Goal: Information Seeking & Learning: Find specific fact

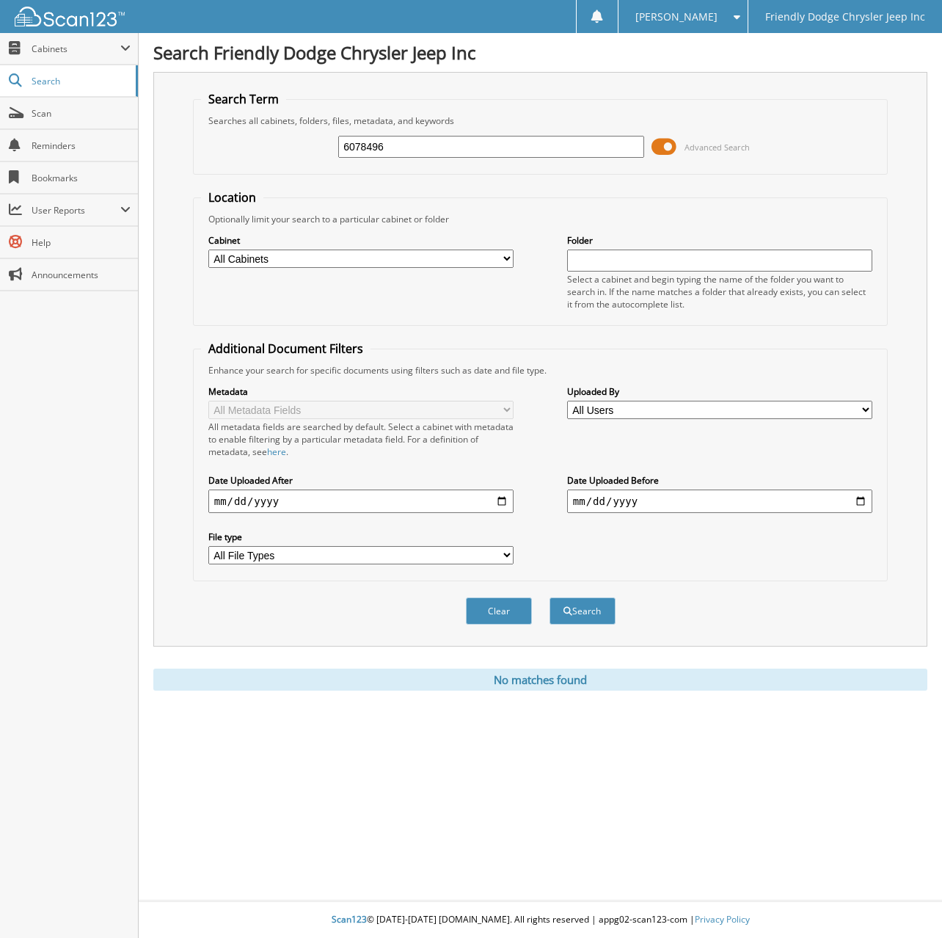
drag, startPoint x: 0, startPoint y: 0, endPoint x: 270, endPoint y: 153, distance: 310.6
click at [270, 153] on div "6078496 Advanced Search" at bounding box center [541, 147] width 680 height 40
type input "6078662"
click at [550, 597] on button "Search" at bounding box center [583, 610] width 66 height 27
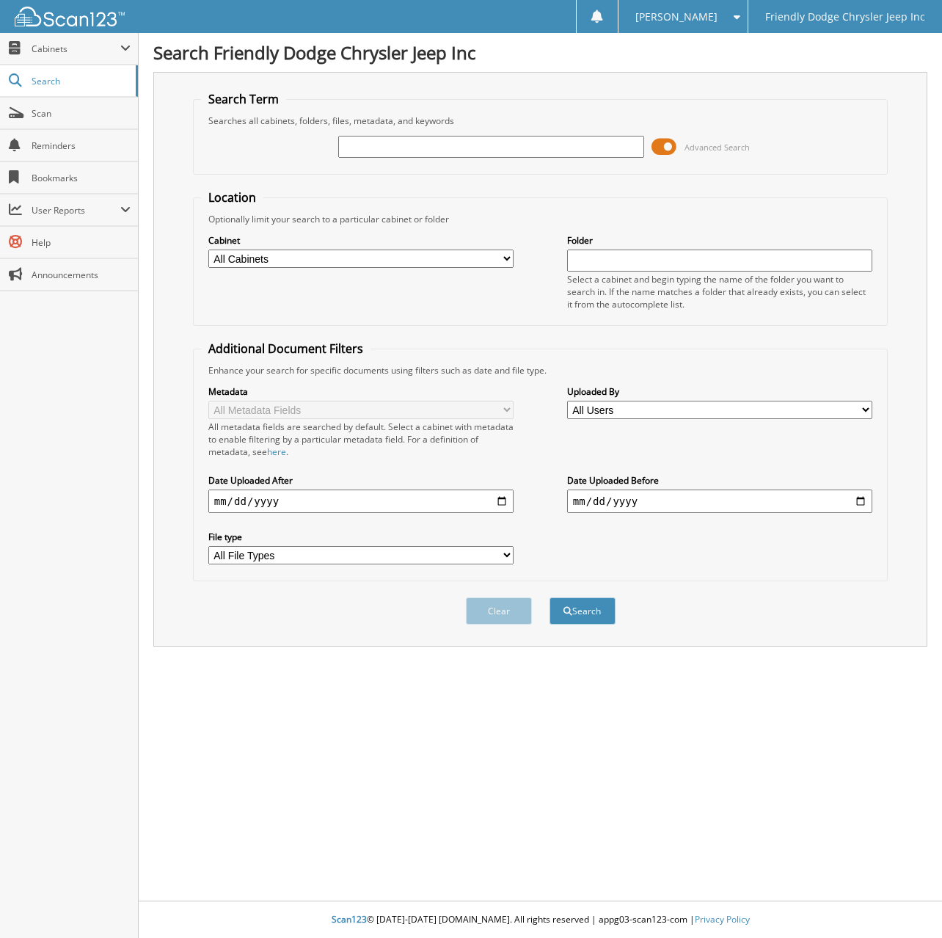
click at [468, 143] on input "text" at bounding box center [490, 147] width 305 height 22
type input "6078662"
click at [550, 597] on button "Search" at bounding box center [583, 610] width 66 height 27
click at [360, 145] on input "text" at bounding box center [490, 147] width 305 height 22
type input "6078662"
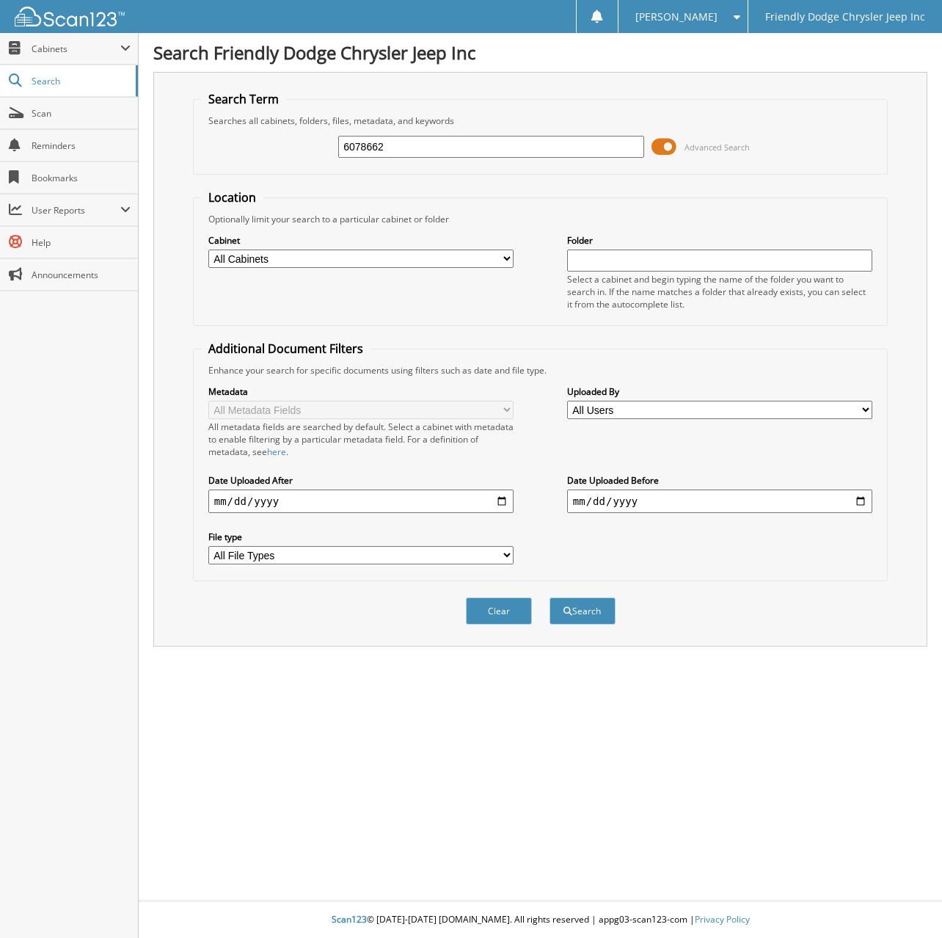
click at [550, 597] on button "Search" at bounding box center [583, 610] width 66 height 27
click at [426, 146] on input "text" at bounding box center [490, 147] width 305 height 22
type input "6078662"
click at [550, 597] on button "Search" at bounding box center [583, 610] width 66 height 27
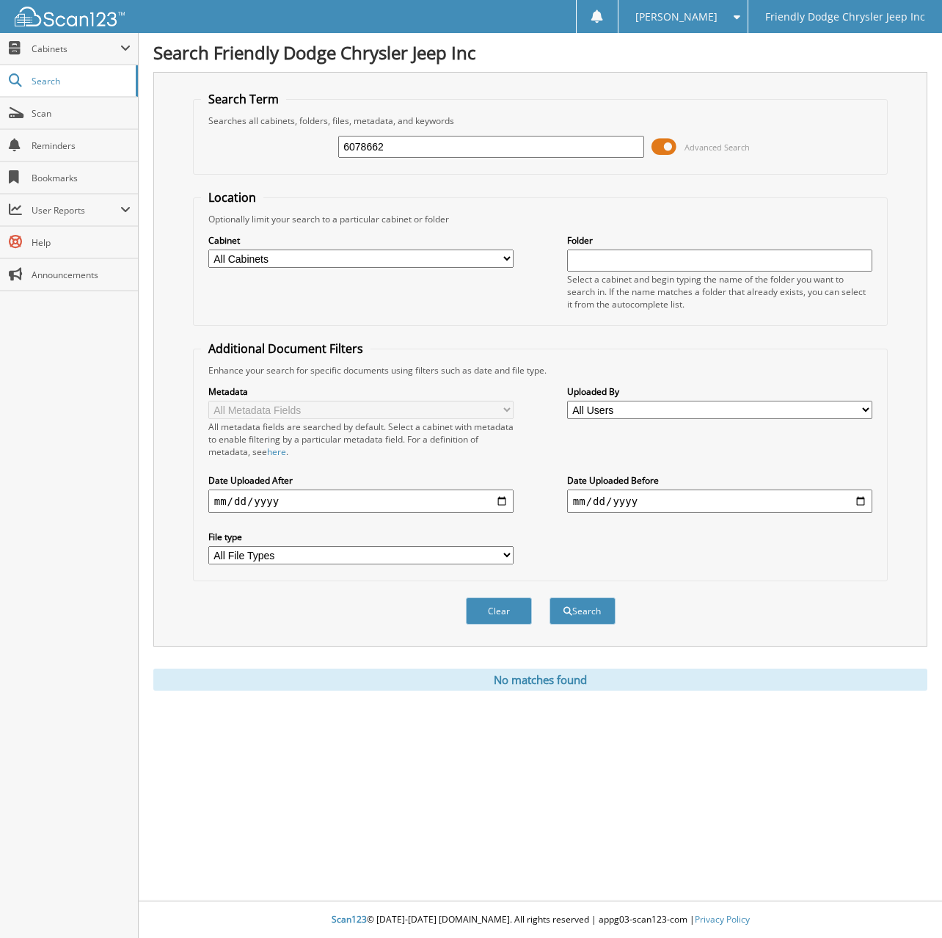
drag, startPoint x: 401, startPoint y: 149, endPoint x: 208, endPoint y: 150, distance: 193.0
click at [208, 150] on div "6078662 Advanced Search" at bounding box center [541, 147] width 680 height 40
type input "6077431"
click at [550, 597] on button "Search" at bounding box center [583, 610] width 66 height 27
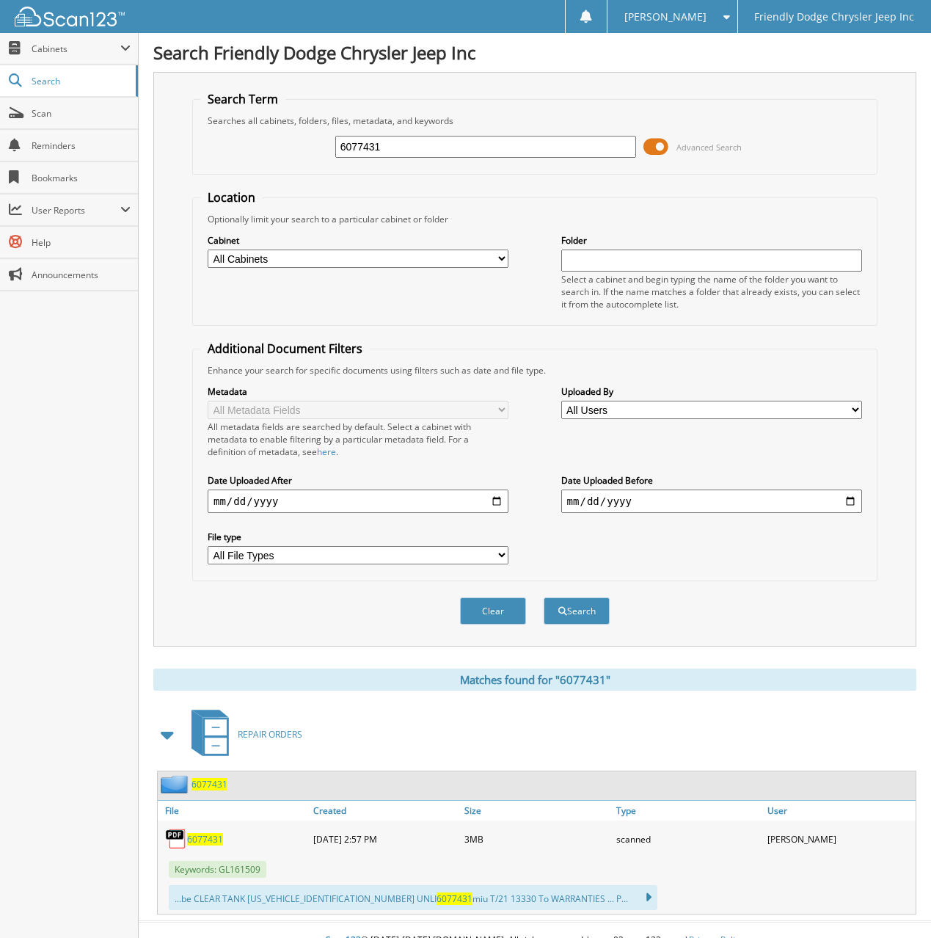
click at [202, 840] on span "6077431" at bounding box center [205, 839] width 36 height 12
drag, startPoint x: 384, startPoint y: 149, endPoint x: 292, endPoint y: 148, distance: 91.8
click at [292, 148] on div "6077431 Advanced Search" at bounding box center [534, 147] width 669 height 40
type input "6078329"
click at [544, 597] on button "Search" at bounding box center [577, 610] width 66 height 27
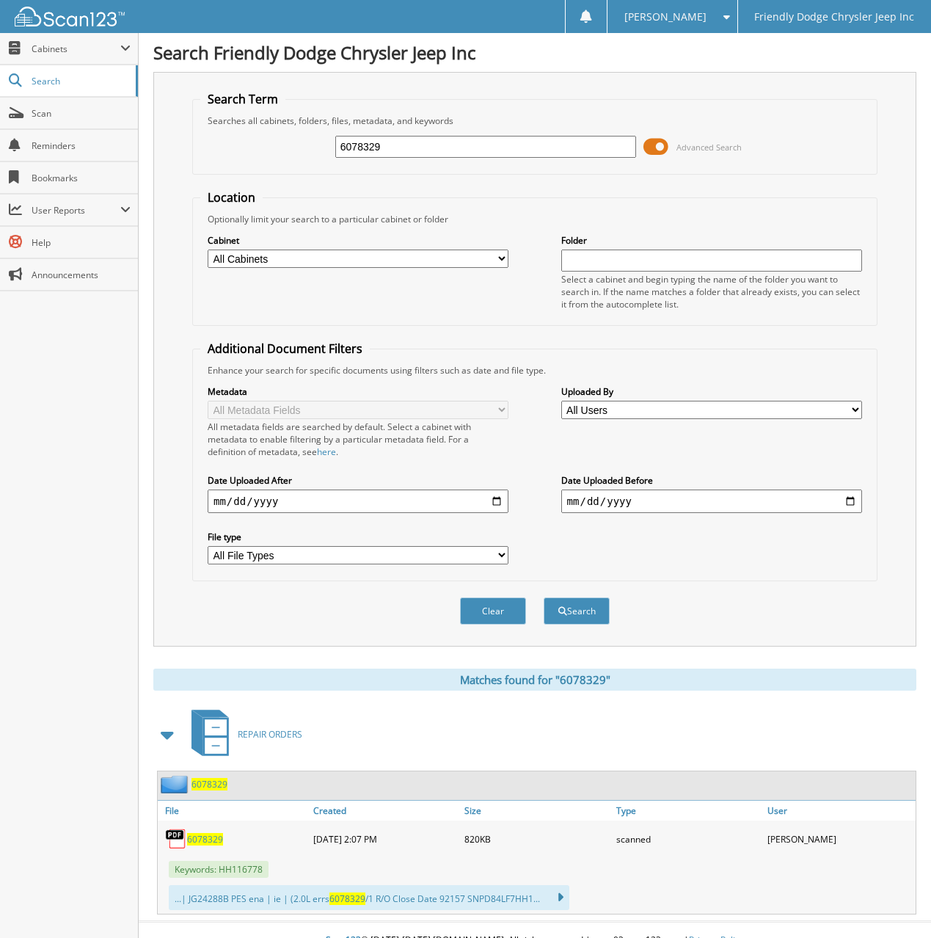
click at [208, 837] on span "6078329" at bounding box center [205, 839] width 36 height 12
drag, startPoint x: 48, startPoint y: 462, endPoint x: 46, endPoint y: 448, distance: 13.3
click at [48, 462] on div "Close Cabinets My Company Email Addresses Search Scan" at bounding box center [69, 485] width 139 height 905
click at [210, 845] on span "6078329" at bounding box center [205, 839] width 36 height 12
drag, startPoint x: 392, startPoint y: 145, endPoint x: 272, endPoint y: 149, distance: 120.4
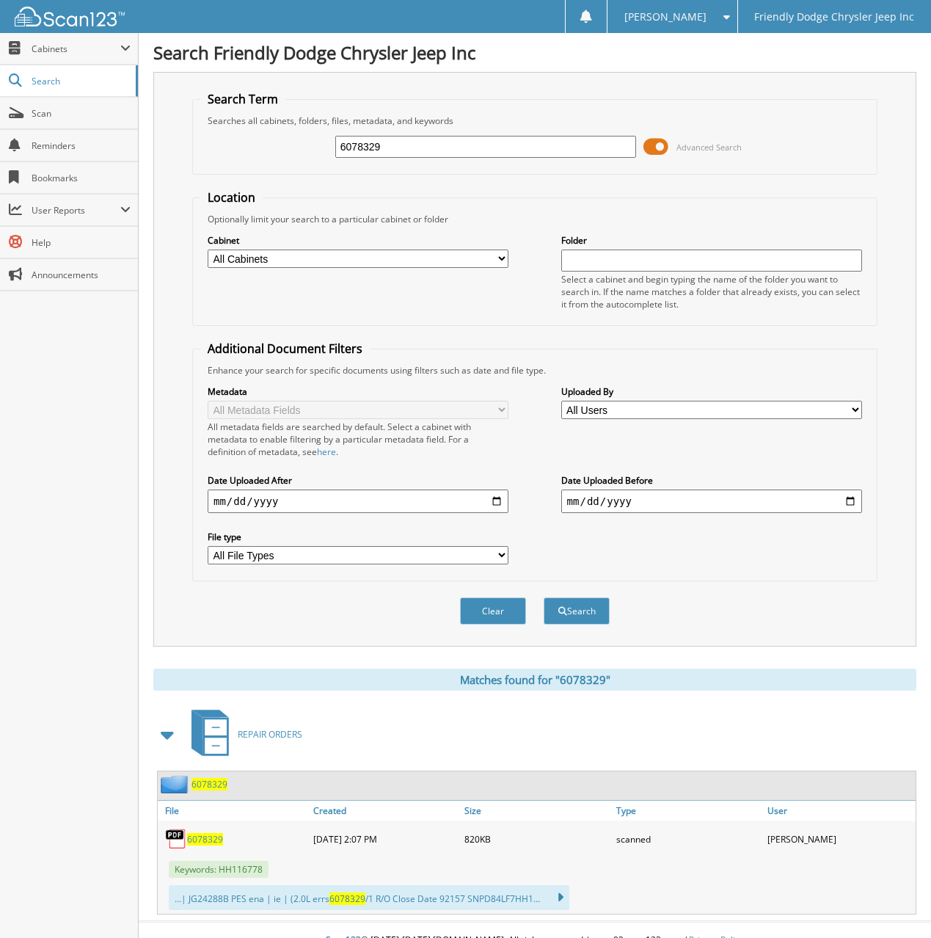
click at [280, 149] on div "6078329 Advanced Search" at bounding box center [534, 147] width 669 height 40
type input "6078787"
click at [544, 597] on button "Search" at bounding box center [577, 610] width 66 height 27
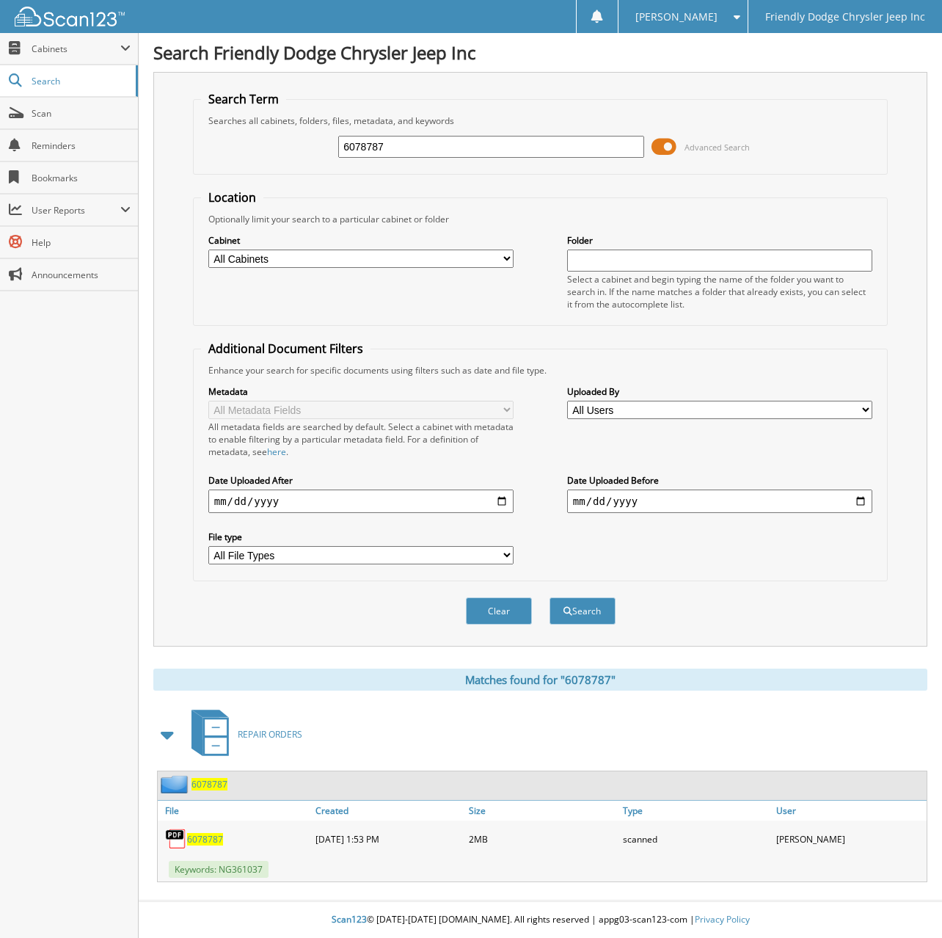
click at [198, 837] on span "6078787" at bounding box center [205, 839] width 36 height 12
click at [71, 495] on div "Close Cabinets My Company Email Addresses Search Scan" at bounding box center [69, 485] width 139 height 905
drag, startPoint x: 393, startPoint y: 146, endPoint x: 104, endPoint y: 159, distance: 288.7
click at [95, 164] on body "Ryan S. Settings Logout Friendly Dodge Chrysler Jeep Inc Close Cabinets My Comp…" at bounding box center [471, 469] width 942 height 938
type input "6068088"
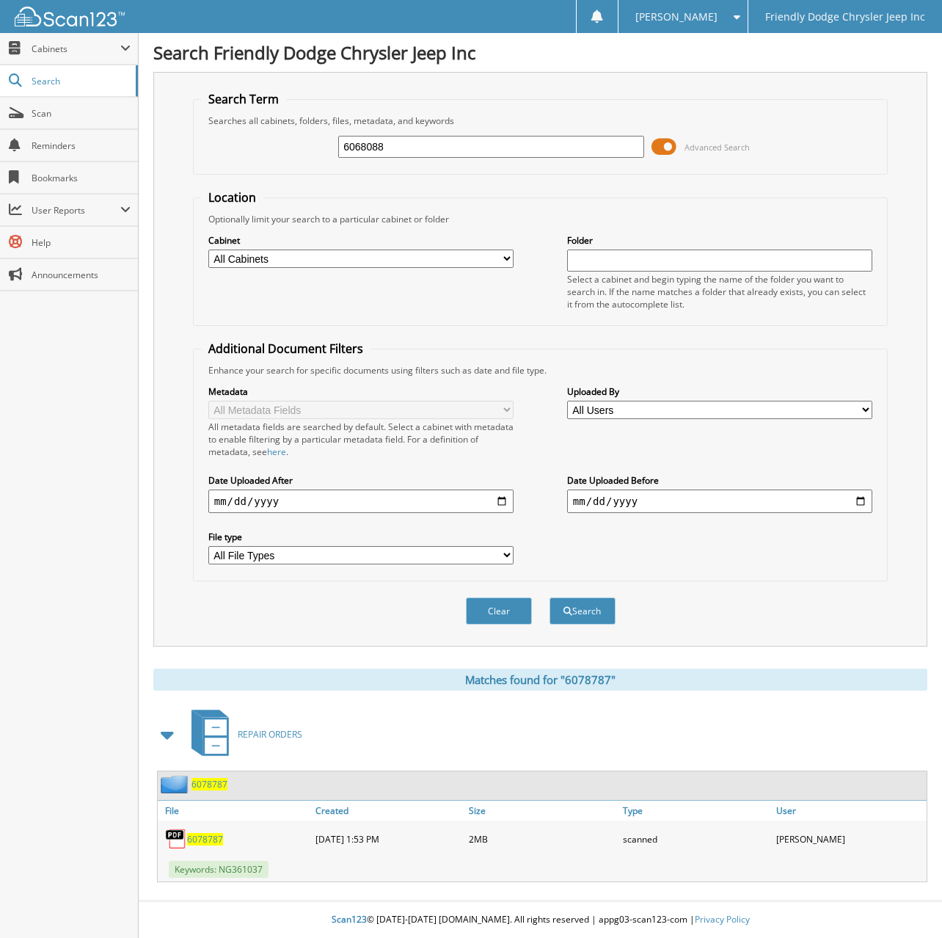
click at [404, 139] on input "6068088" at bounding box center [490, 147] width 305 height 22
click at [586, 618] on button "Search" at bounding box center [583, 610] width 66 height 27
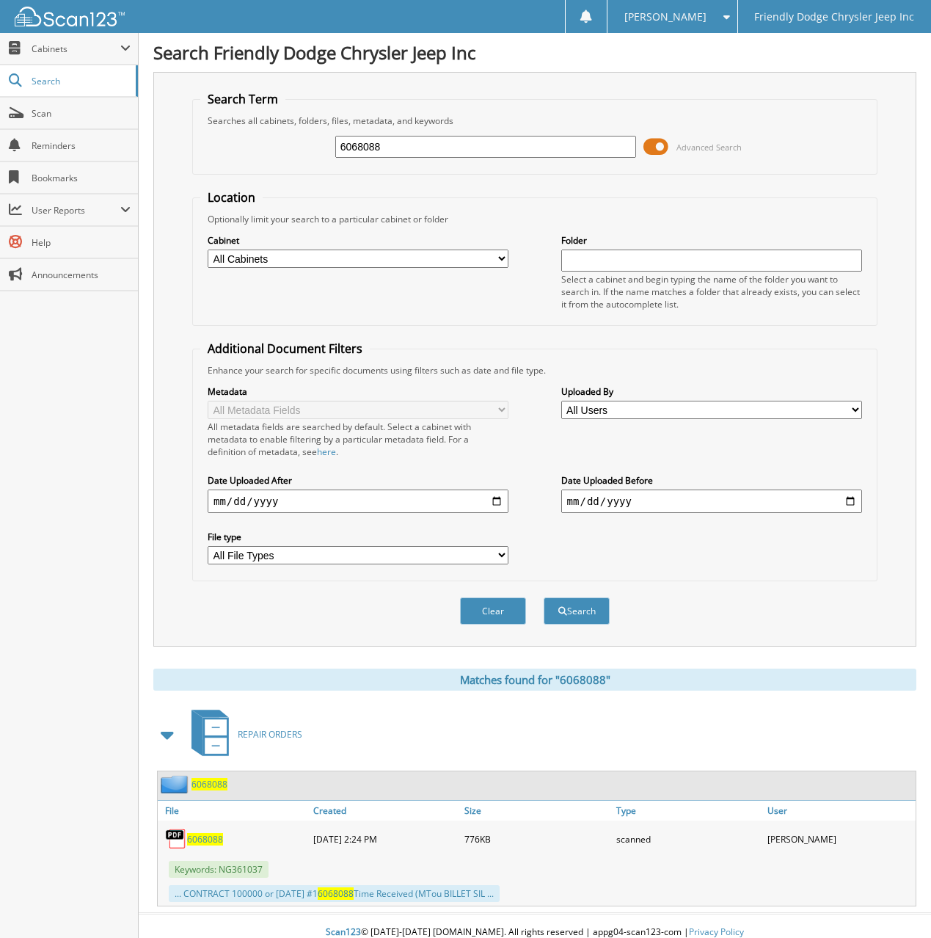
click at [197, 838] on span "6068088" at bounding box center [205, 839] width 36 height 12
drag, startPoint x: 385, startPoint y: 148, endPoint x: 181, endPoint y: 156, distance: 204.2
click at [181, 156] on div "Search Term Searches all cabinets, folders, files, metadata, and keywords 60680…" at bounding box center [534, 359] width 763 height 575
type input "6078787"
click at [544, 597] on button "Search" at bounding box center [577, 610] width 66 height 27
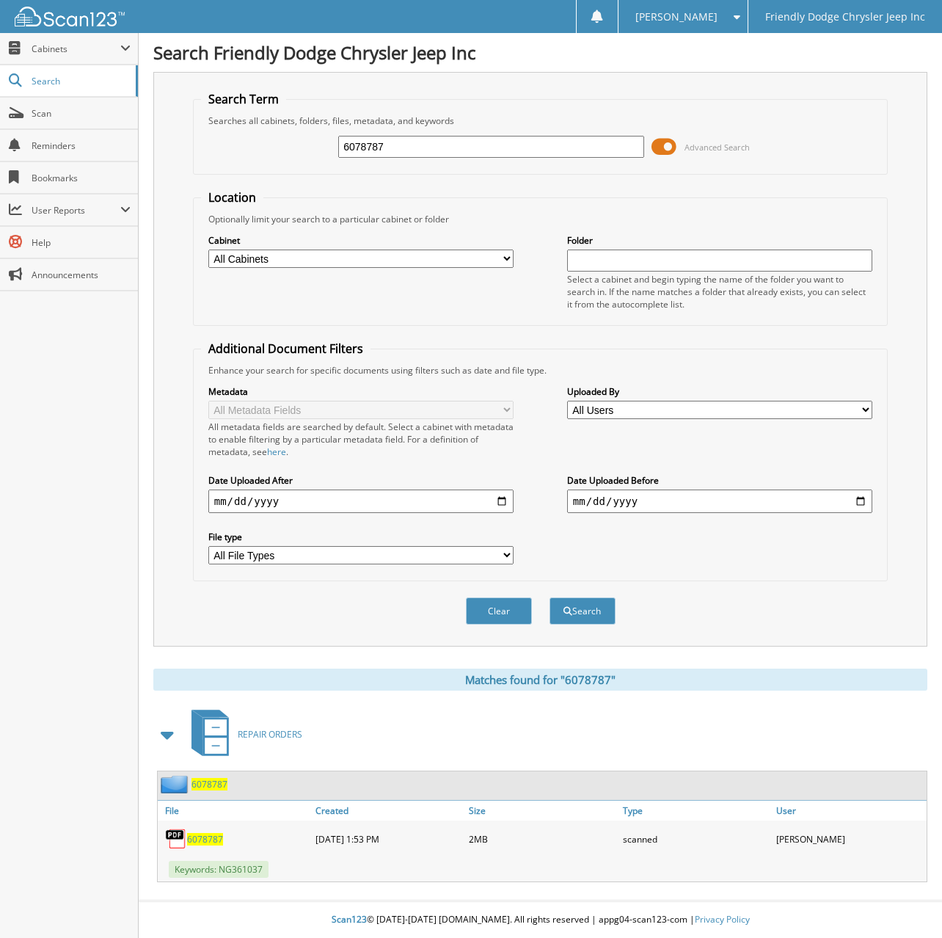
click at [201, 838] on span "6078787" at bounding box center [205, 839] width 36 height 12
drag, startPoint x: 426, startPoint y: 150, endPoint x: 255, endPoint y: 150, distance: 171.0
click at [255, 150] on div "6078787 Advanced Search" at bounding box center [541, 147] width 680 height 40
type input "6078769"
click at [550, 597] on button "Search" at bounding box center [583, 610] width 66 height 27
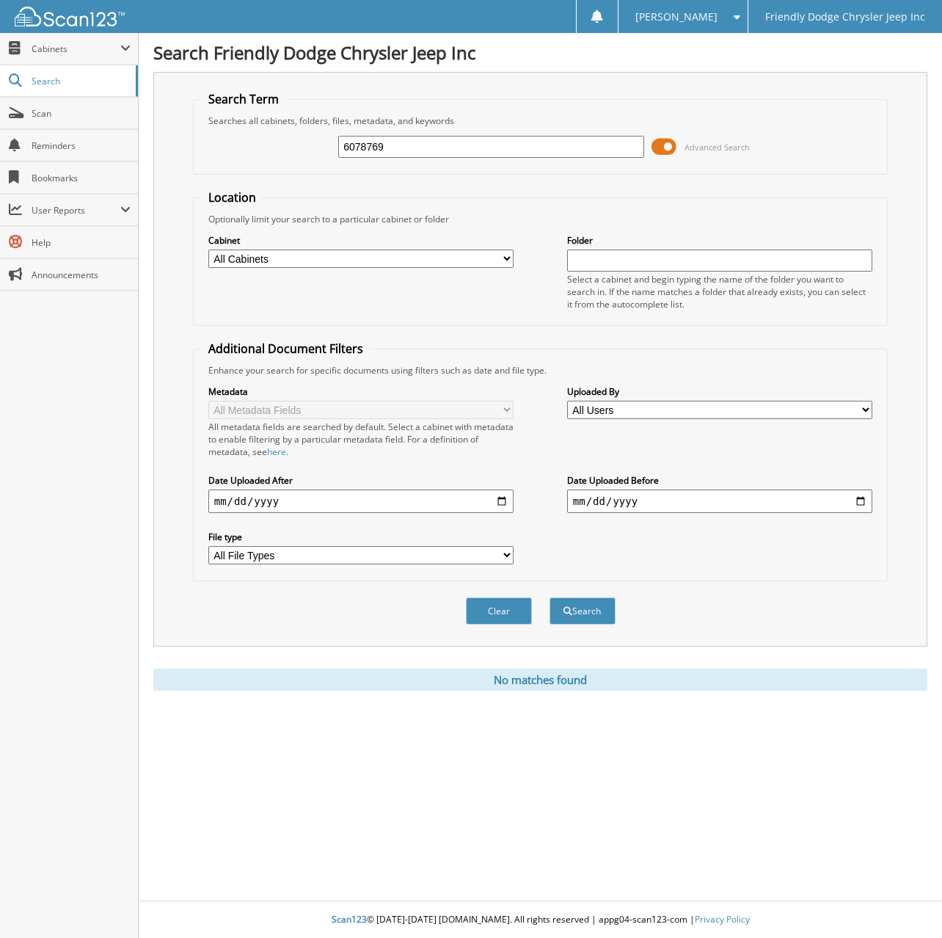
drag, startPoint x: 398, startPoint y: 143, endPoint x: 186, endPoint y: 152, distance: 212.3
click at [186, 152] on div "Search Term Searches all cabinets, folders, files, metadata, and keywords 60787…" at bounding box center [540, 359] width 774 height 575
type input "6078683"
click at [550, 597] on button "Search" at bounding box center [583, 610] width 66 height 27
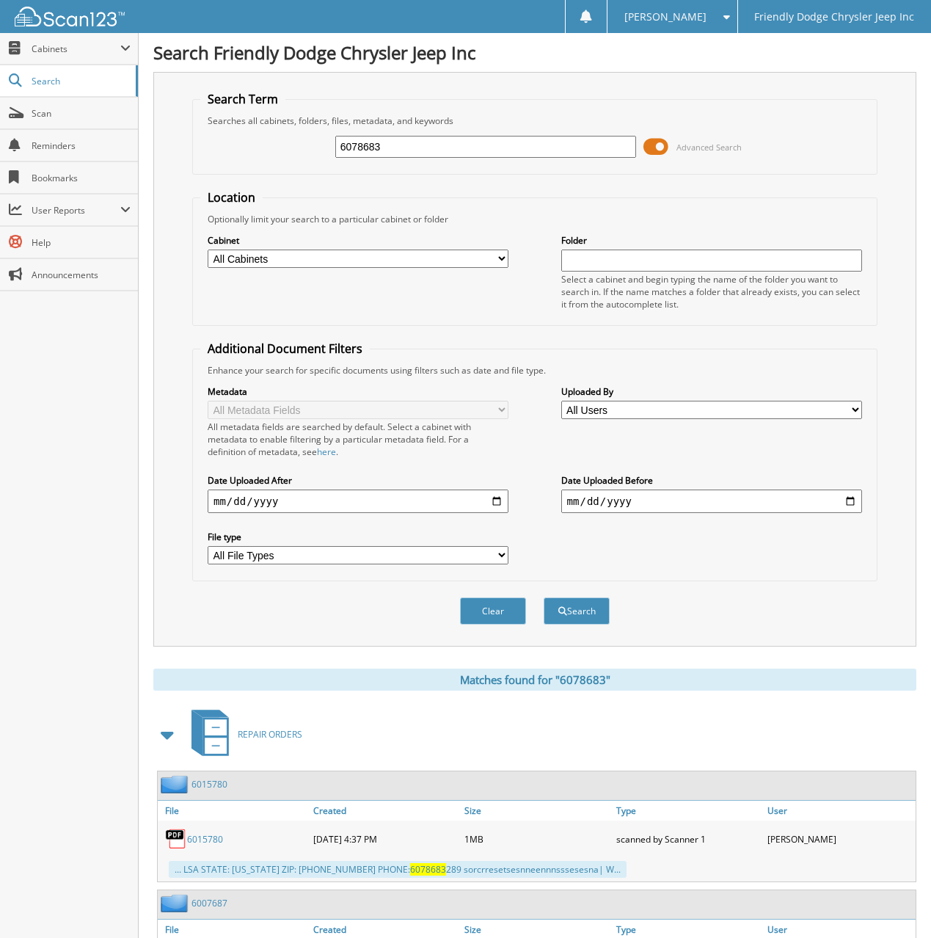
drag, startPoint x: 383, startPoint y: 148, endPoint x: 159, endPoint y: 148, distance: 224.6
click at [159, 148] on div "Search Term Searches all cabinets, folders, files, metadata, and keywords 60786…" at bounding box center [534, 359] width 763 height 575
type input "6078654"
click at [544, 597] on button "Search" at bounding box center [577, 610] width 66 height 27
